Goal: Information Seeking & Learning: Learn about a topic

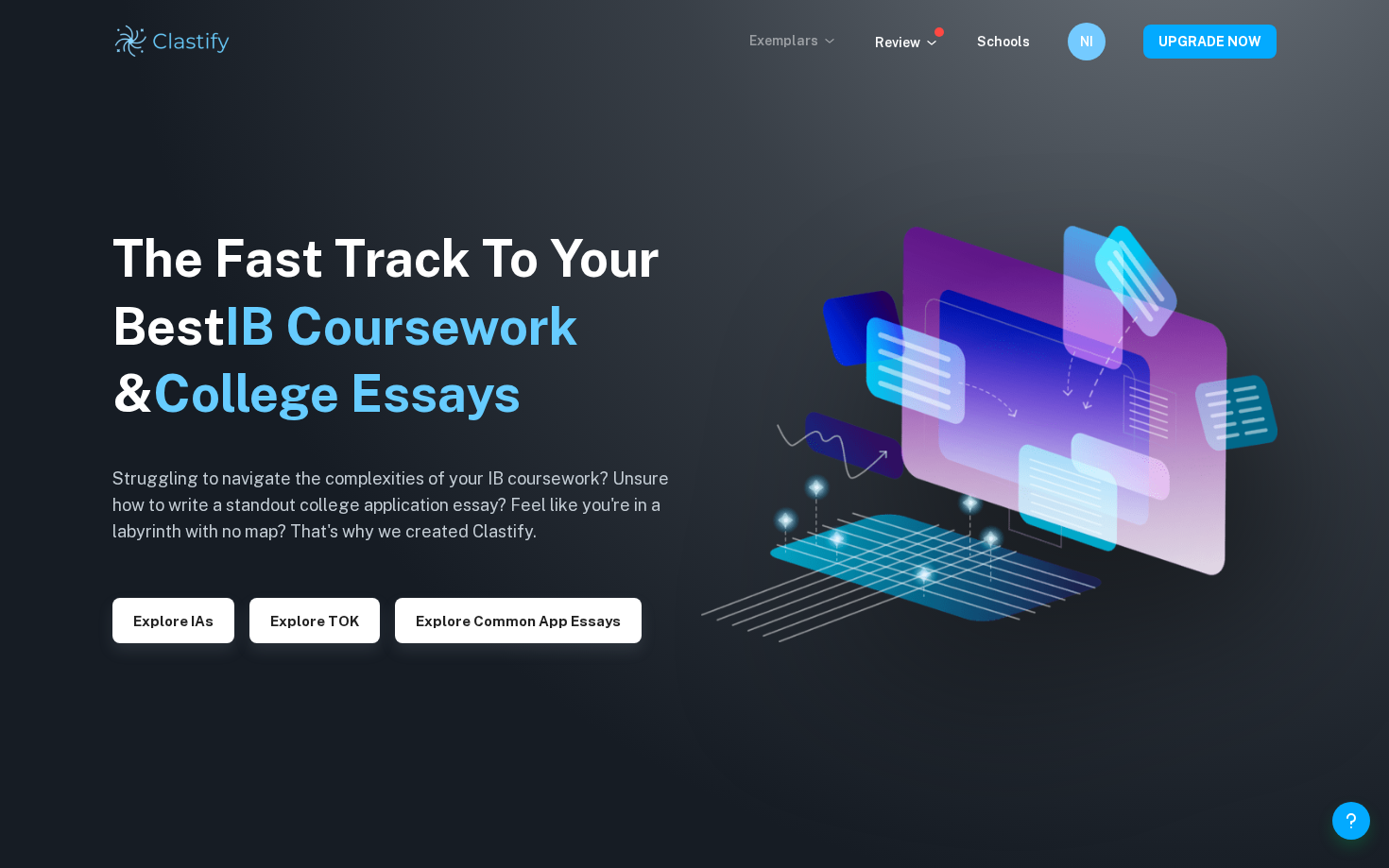
click at [805, 38] on p "Exemplars" at bounding box center [793, 40] width 88 height 20
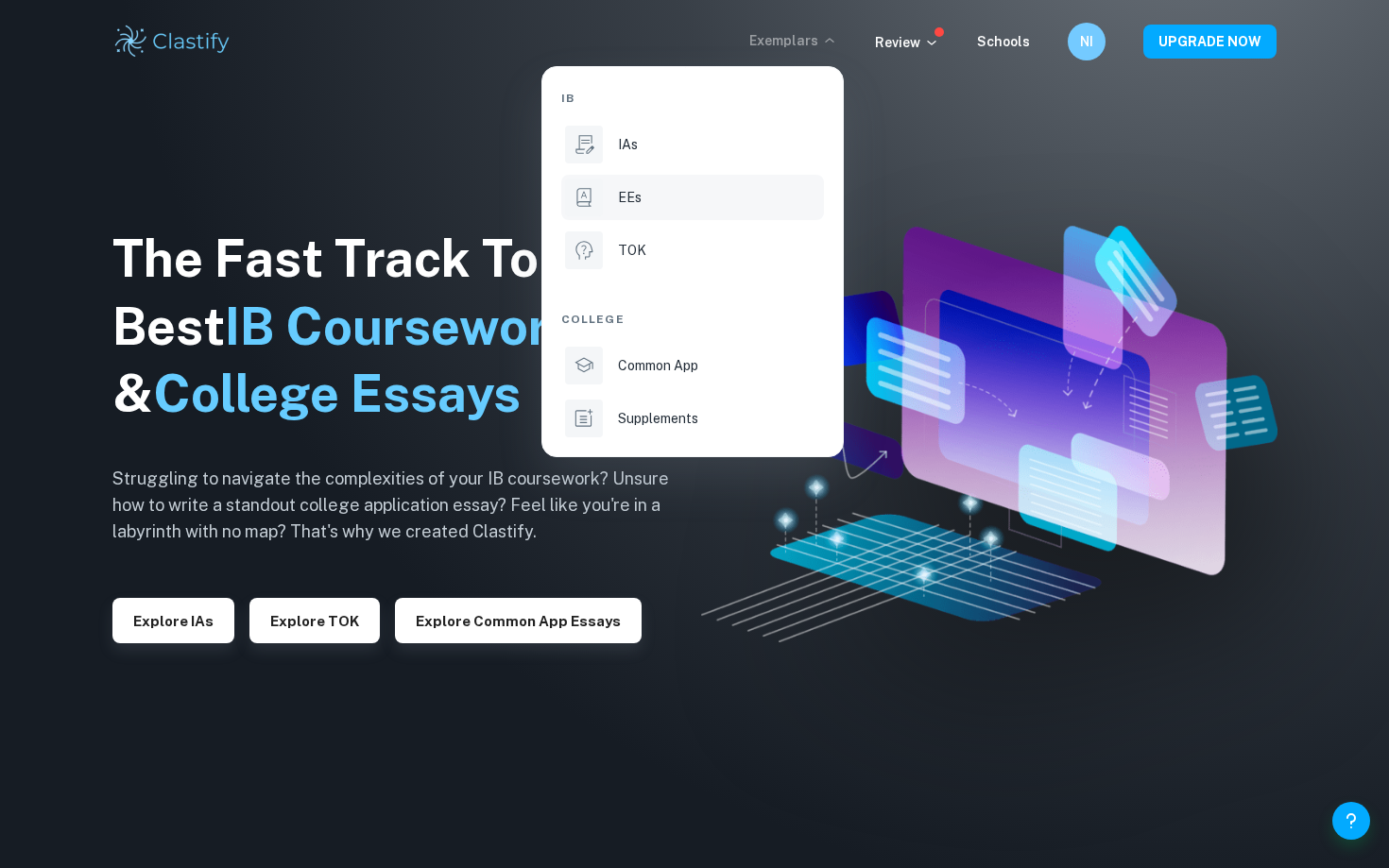
click at [628, 202] on p "EEs" at bounding box center [630, 197] width 23 height 20
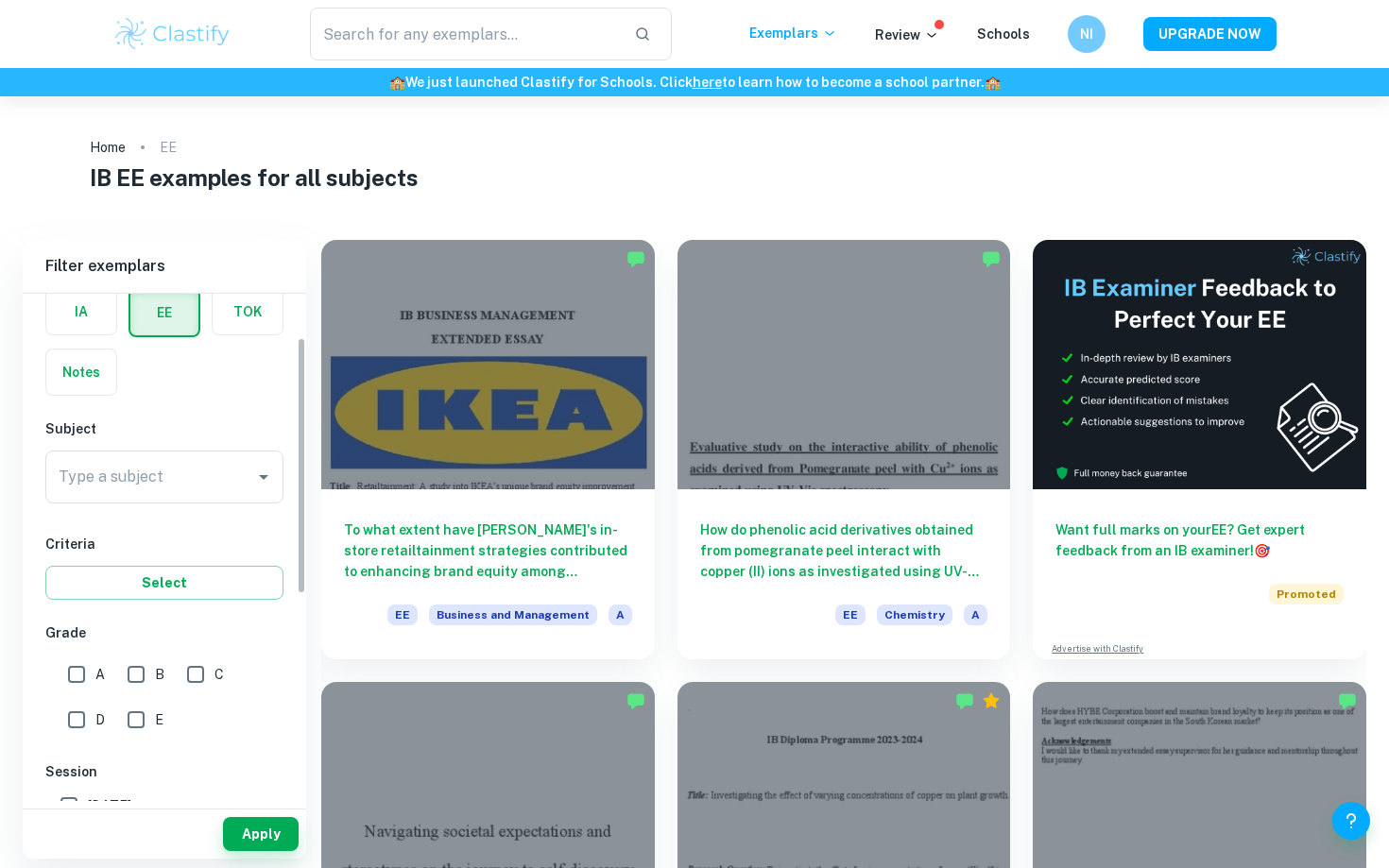
scroll to position [90, 0]
click at [138, 497] on input "Type a subject" at bounding box center [150, 480] width 193 height 36
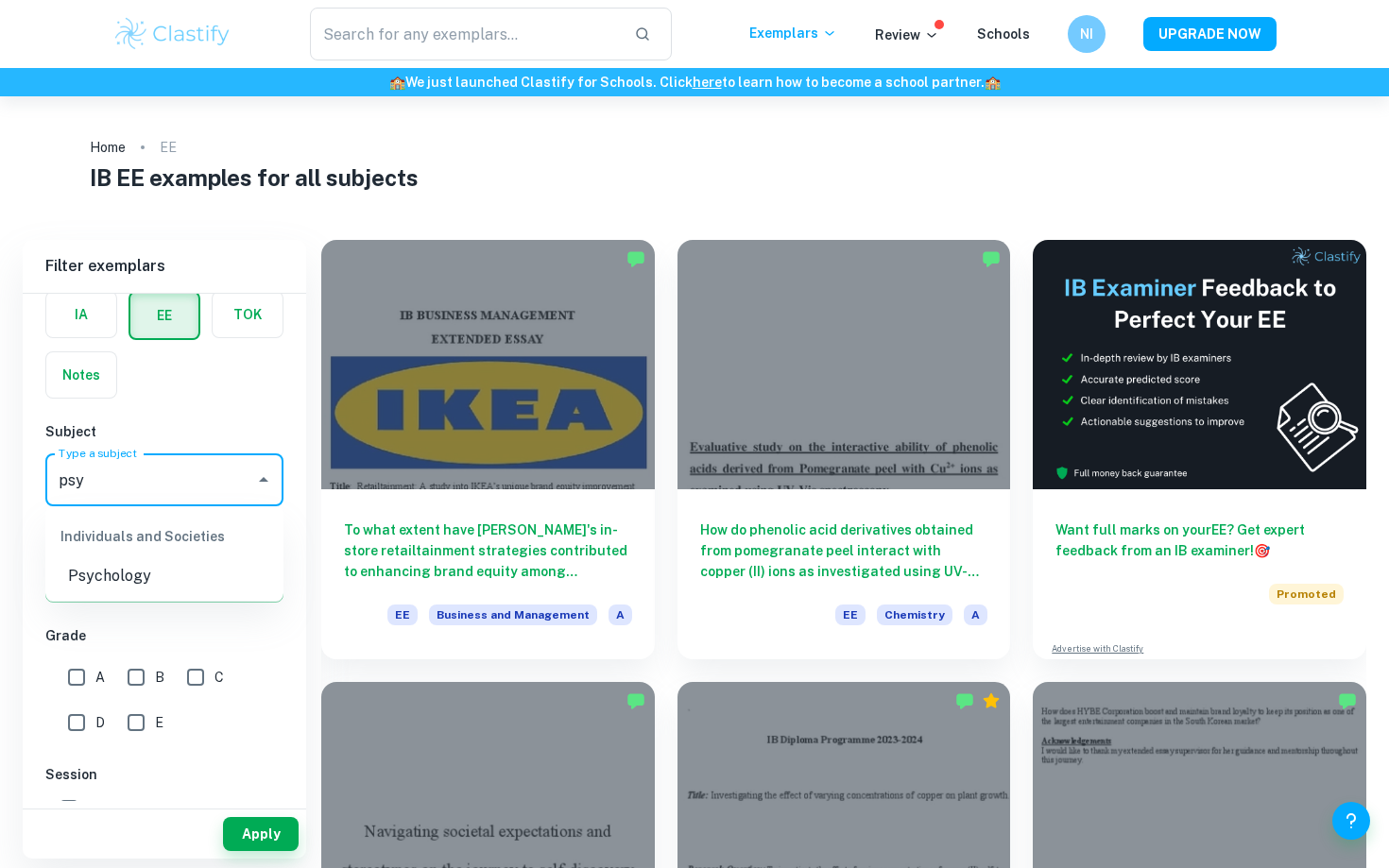
click at [107, 583] on li "Psychology" at bounding box center [165, 575] width 238 height 34
type input "Psychology"
click at [79, 668] on input "A" at bounding box center [76, 677] width 38 height 38
checkbox input "true"
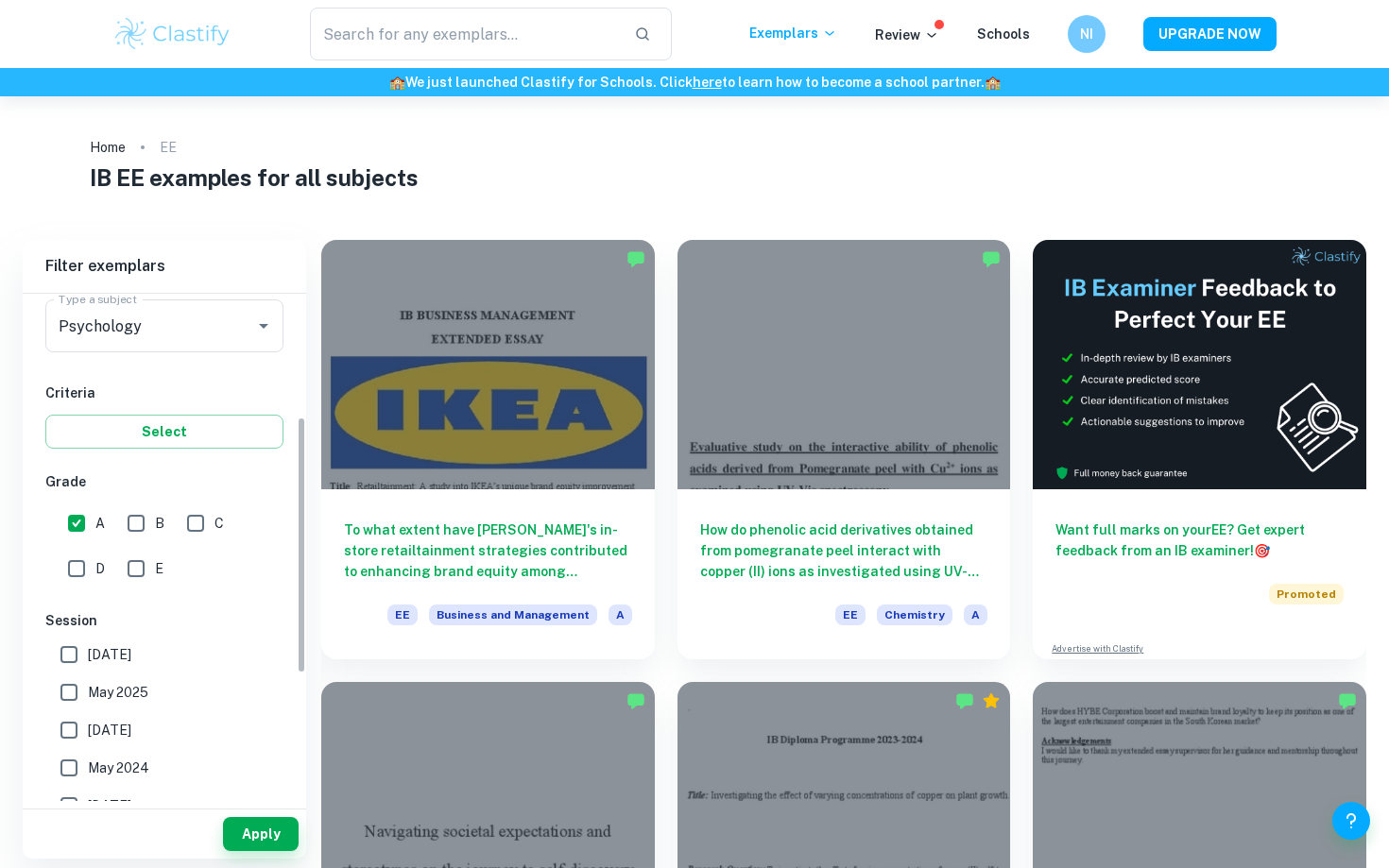
scroll to position [244, 0]
click at [265, 847] on button "Apply" at bounding box center [261, 833] width 76 height 34
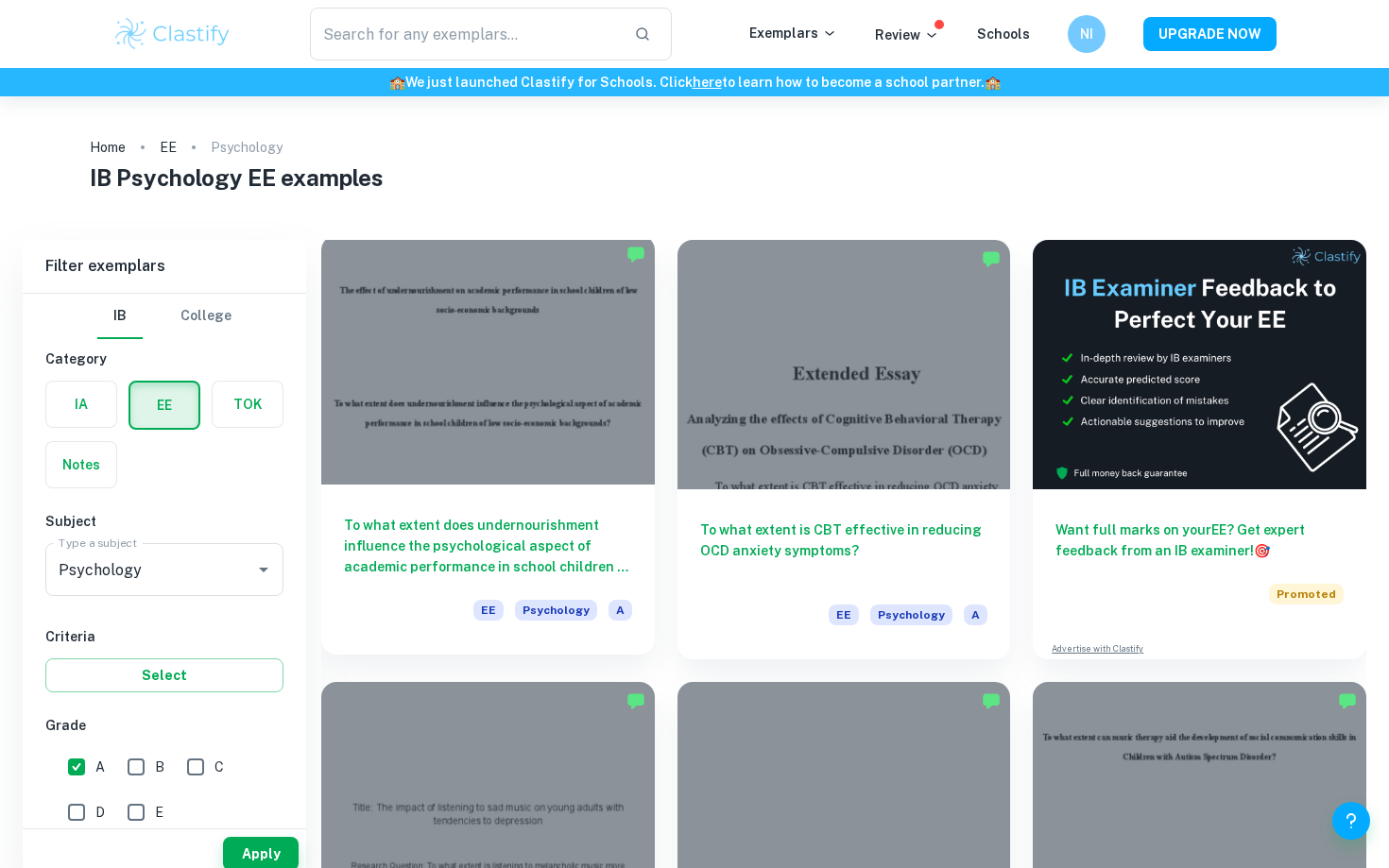
scroll to position [49, 0]
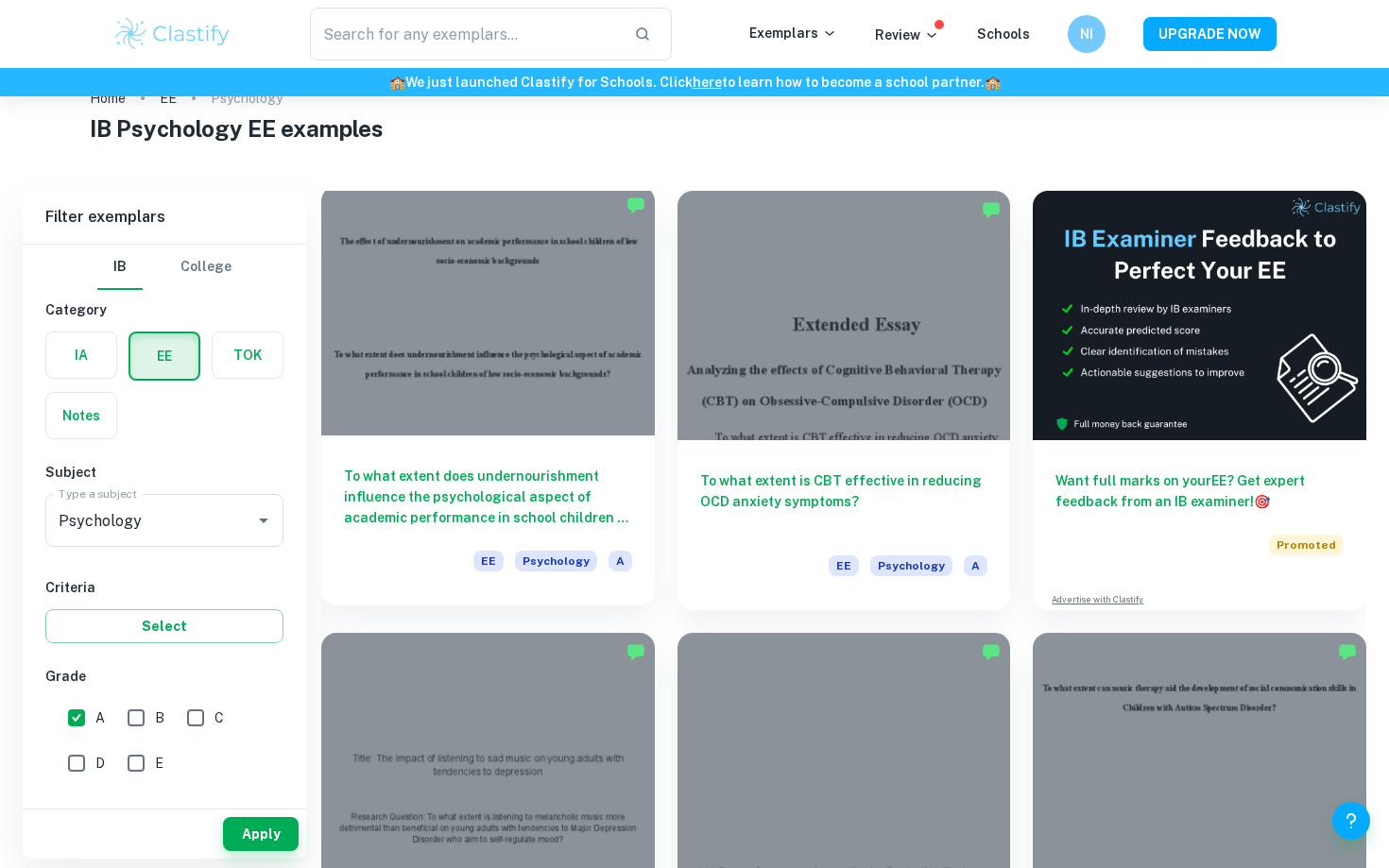
click at [526, 490] on h6 "To what extent does undernourishment influence the psychological aspect of acad…" at bounding box center [488, 497] width 288 height 62
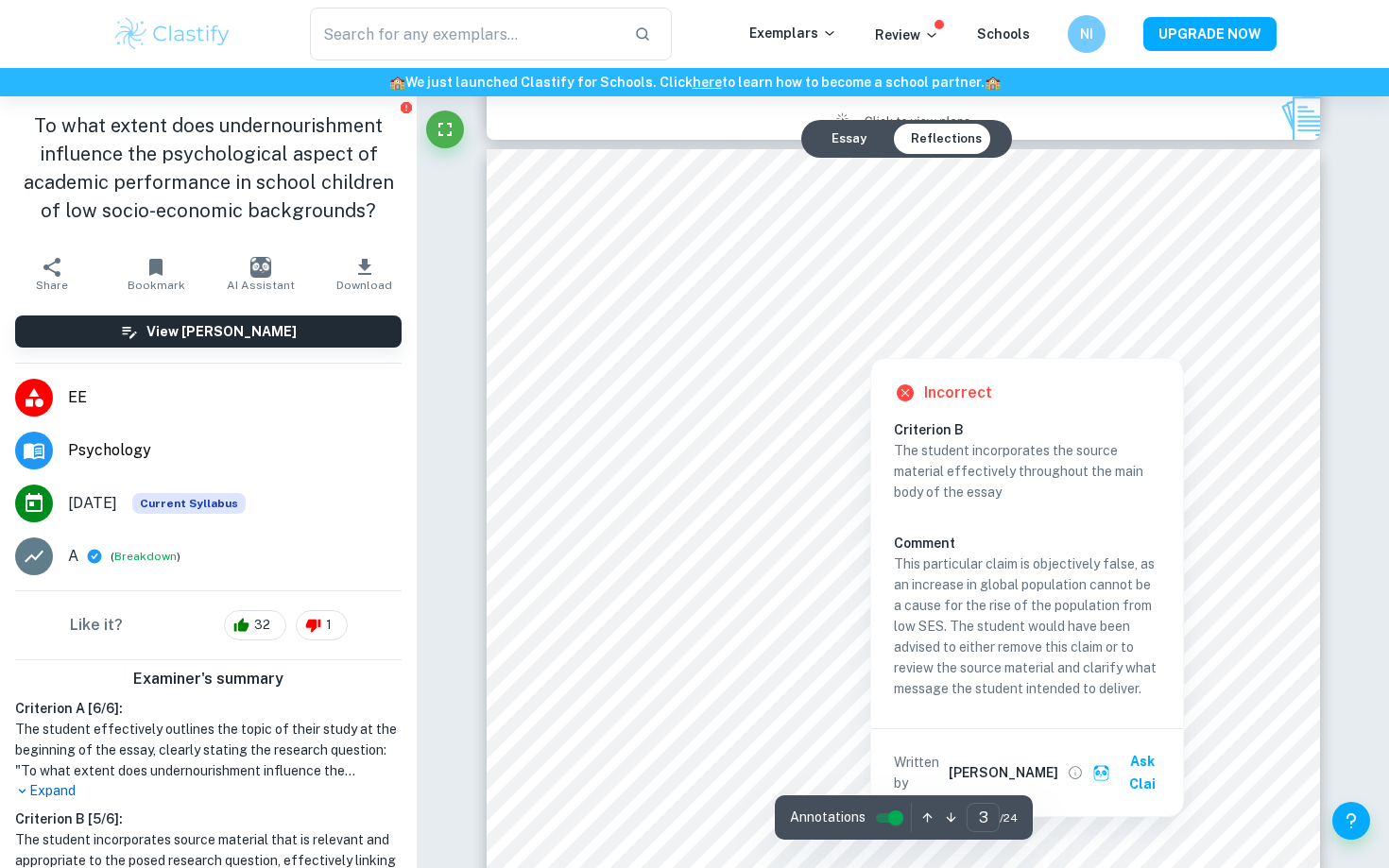
scroll to position [2624, 0]
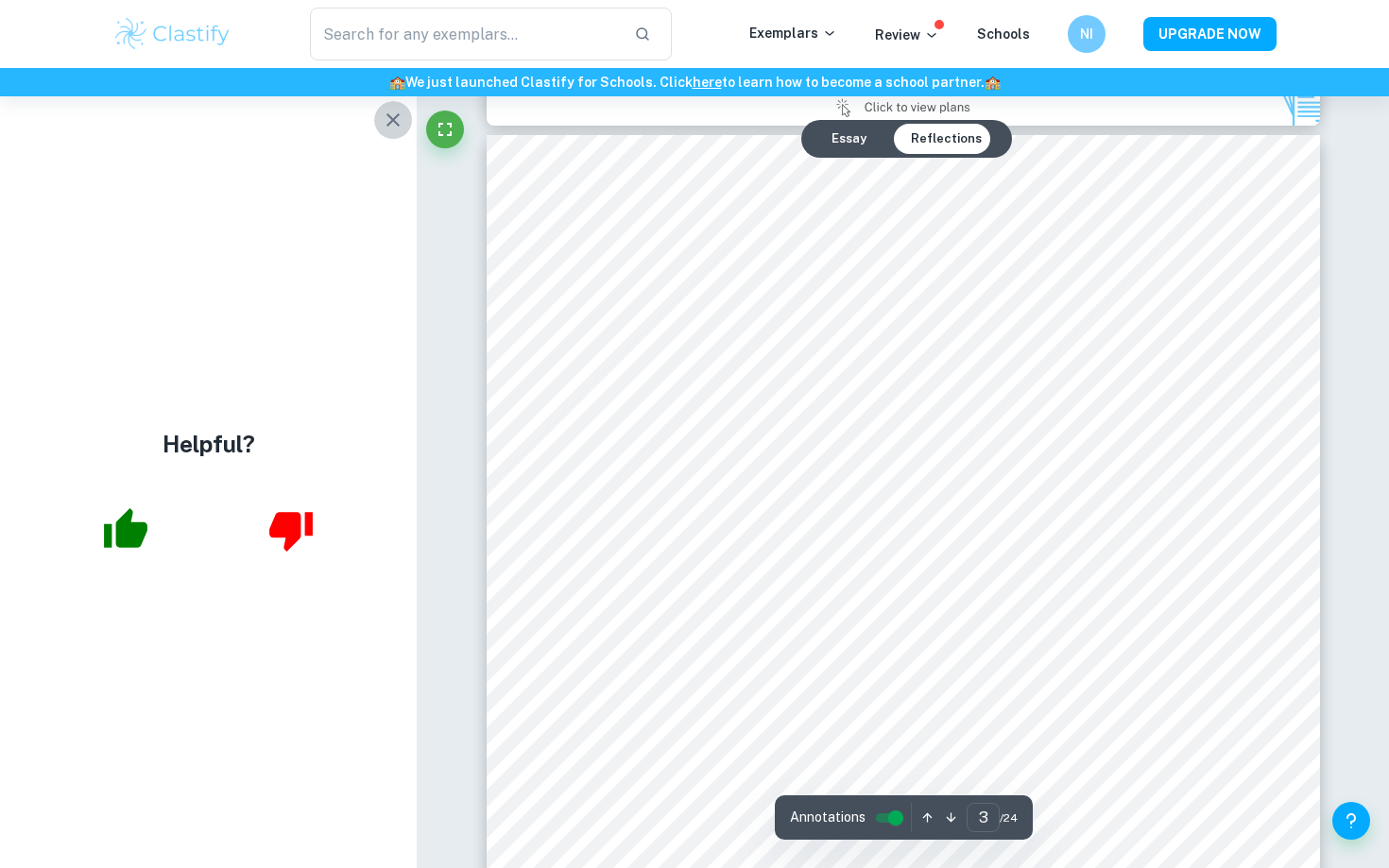
click at [381, 116] on button "button" at bounding box center [393, 119] width 38 height 38
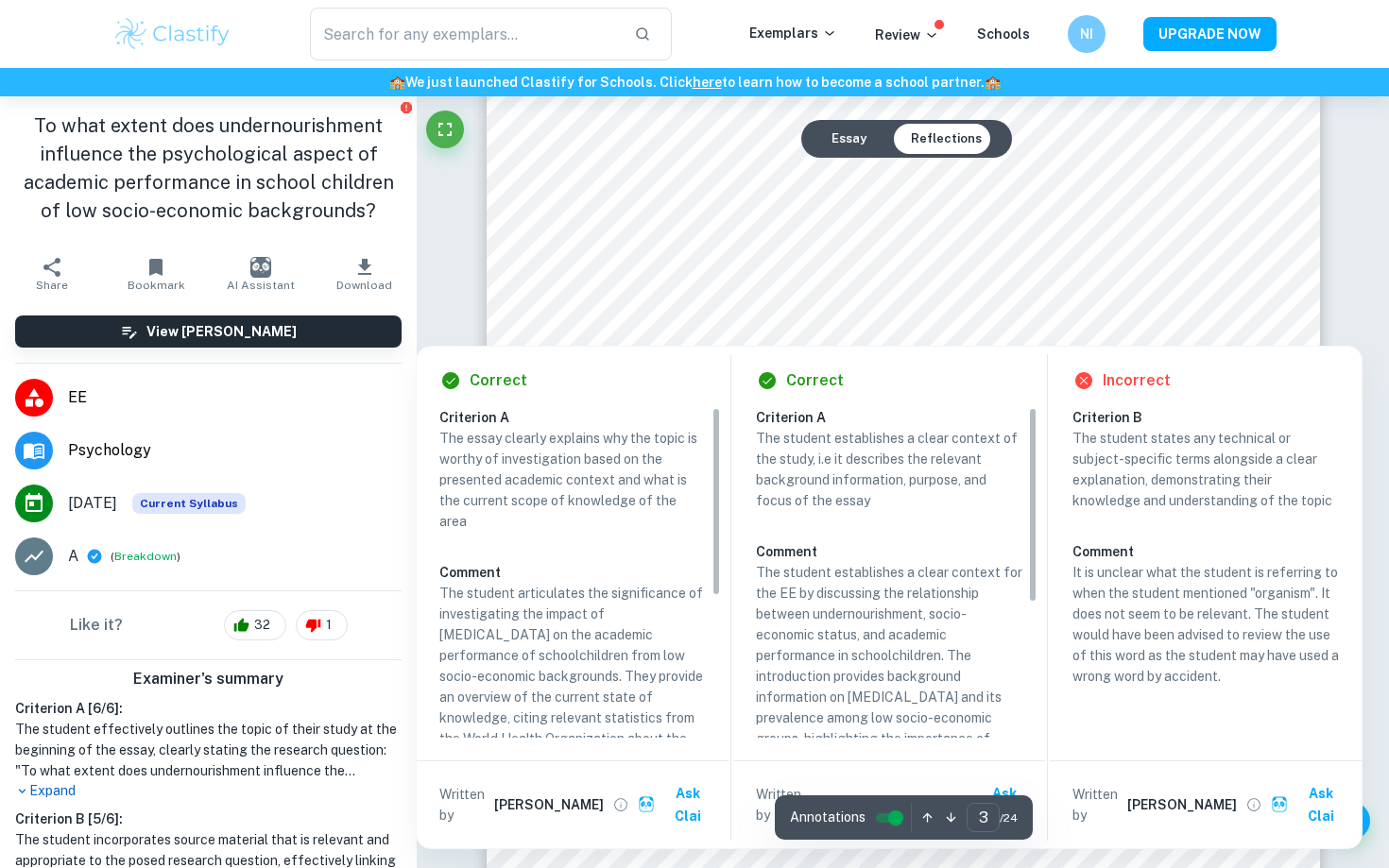
scroll to position [2913, 0]
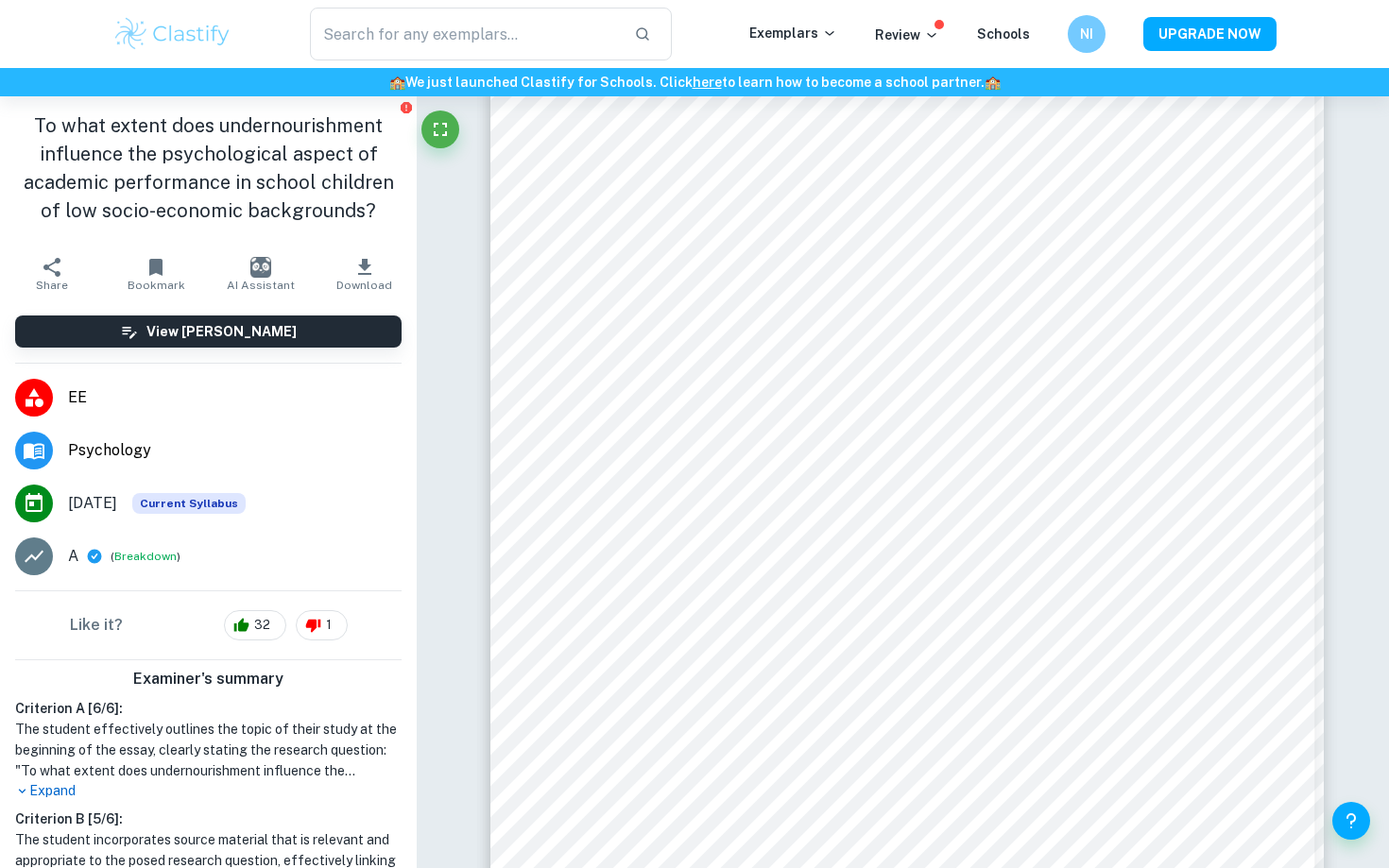
type input "3"
